Goal: Task Accomplishment & Management: Use online tool/utility

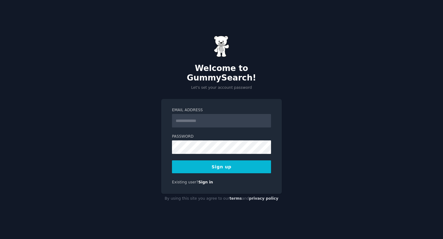
click at [194, 117] on input "Email Address" at bounding box center [221, 121] width 99 height 14
type input "**********"
click at [235, 166] on button "Sign up" at bounding box center [221, 167] width 99 height 13
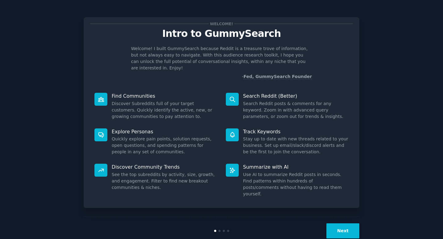
click at [342, 224] on button "Next" at bounding box center [342, 231] width 33 height 15
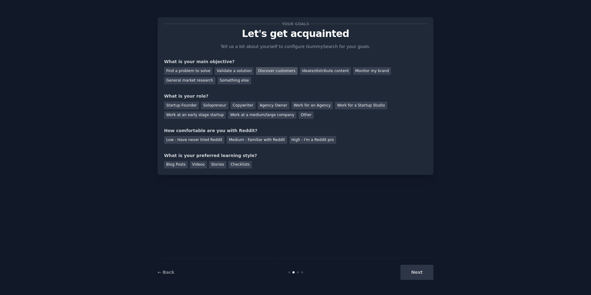
click at [267, 71] on div "Discover customers" at bounding box center [277, 71] width 42 height 8
click at [186, 81] on div "General market research" at bounding box center [189, 81] width 51 height 8
click at [219, 108] on div "Solopreneur" at bounding box center [214, 106] width 27 height 8
click at [252, 142] on div "Medium - Familiar with Reddit" at bounding box center [256, 140] width 60 height 8
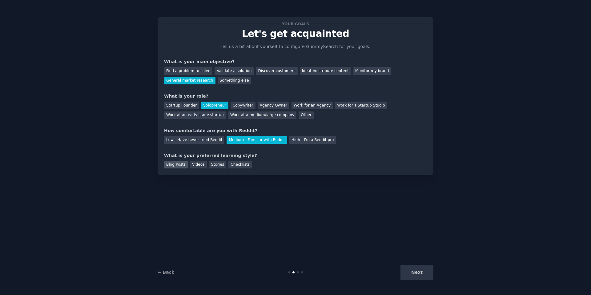
click at [170, 163] on div "Blog Posts" at bounding box center [176, 165] width 24 height 8
click at [426, 239] on button "Next" at bounding box center [416, 272] width 33 height 15
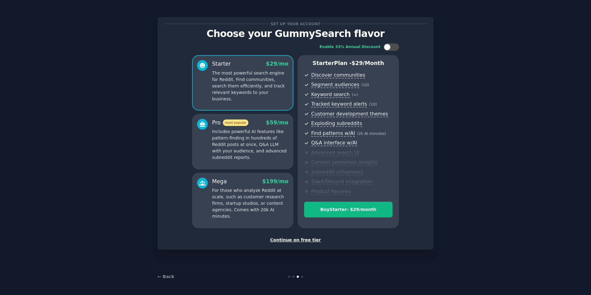
click at [284, 238] on div "Continue on free tier" at bounding box center [295, 240] width 263 height 6
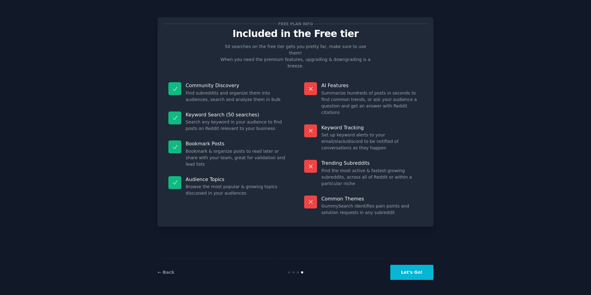
click at [395, 239] on button "Let's Go!" at bounding box center [411, 272] width 43 height 15
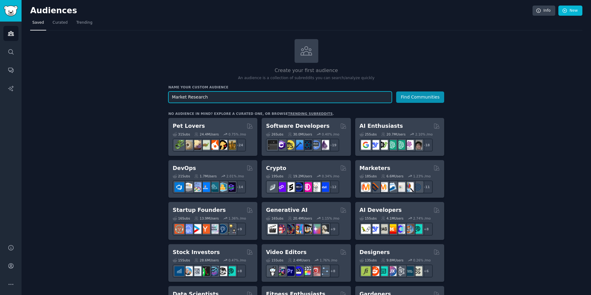
type input "Market Research"
click at [396, 91] on button "Find Communities" at bounding box center [420, 96] width 48 height 11
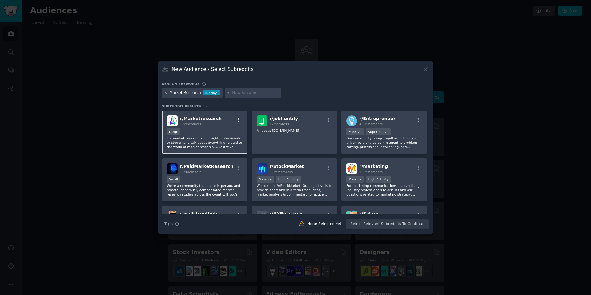
click at [238, 122] on icon "button" at bounding box center [238, 120] width 1 height 4
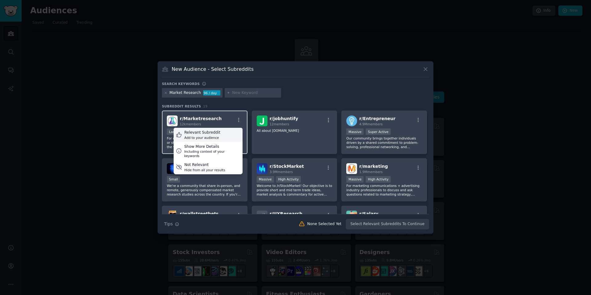
click at [226, 133] on div "Relevant Subreddit Add to your audience" at bounding box center [208, 135] width 69 height 14
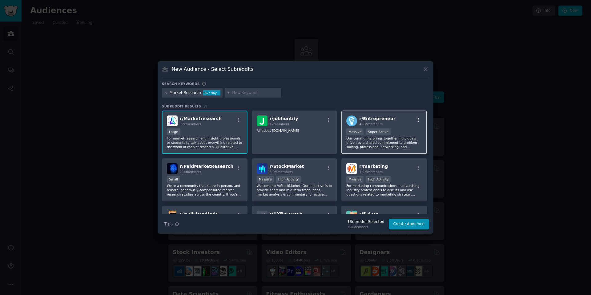
click at [416, 121] on icon "button" at bounding box center [418, 120] width 6 height 6
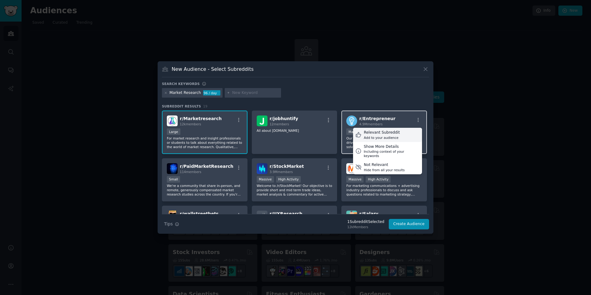
click at [398, 133] on div "Relevant Subreddit Add to your audience" at bounding box center [387, 135] width 69 height 14
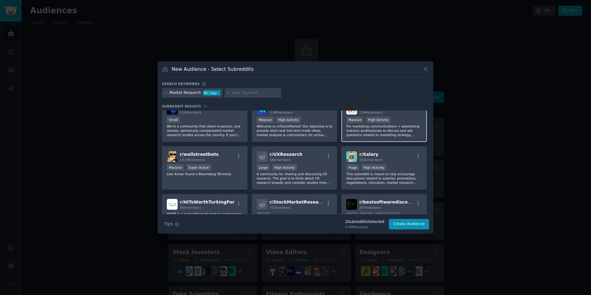
scroll to position [52, 0]
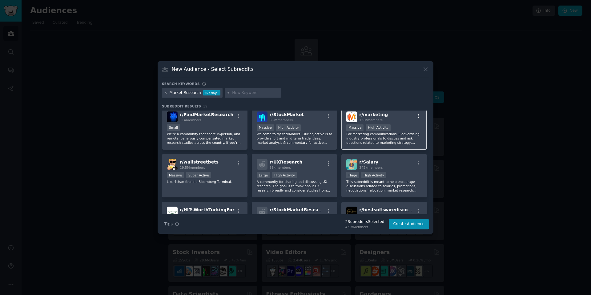
click at [418, 116] on icon "button" at bounding box center [418, 116] width 6 height 6
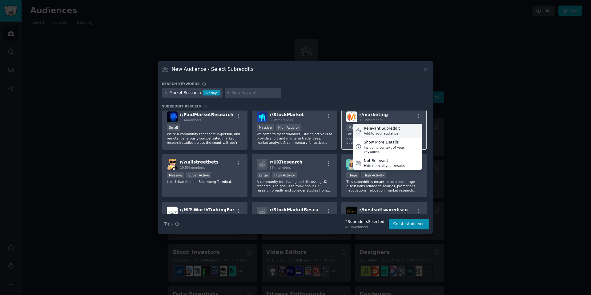
click at [398, 133] on div "Relevant Subreddit Add to your audience" at bounding box center [387, 131] width 69 height 14
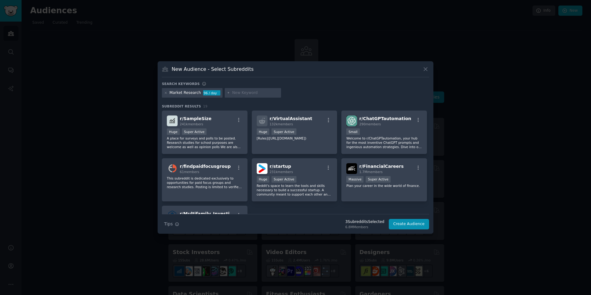
scroll to position [239, 0]
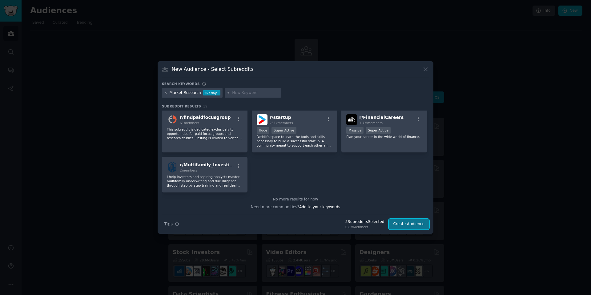
click at [418, 223] on button "Create Audience" at bounding box center [409, 224] width 41 height 10
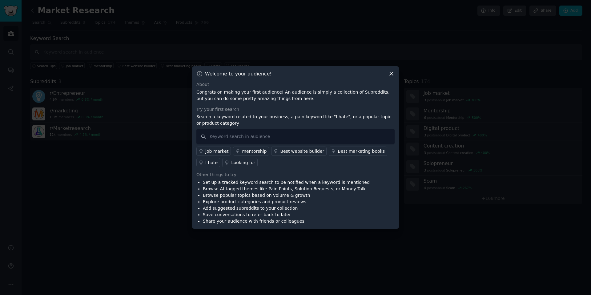
click at [387, 72] on div "Welcome to your audience!" at bounding box center [295, 73] width 198 height 6
click at [390, 75] on icon at bounding box center [391, 73] width 6 height 6
